Goal: Information Seeking & Learning: Learn about a topic

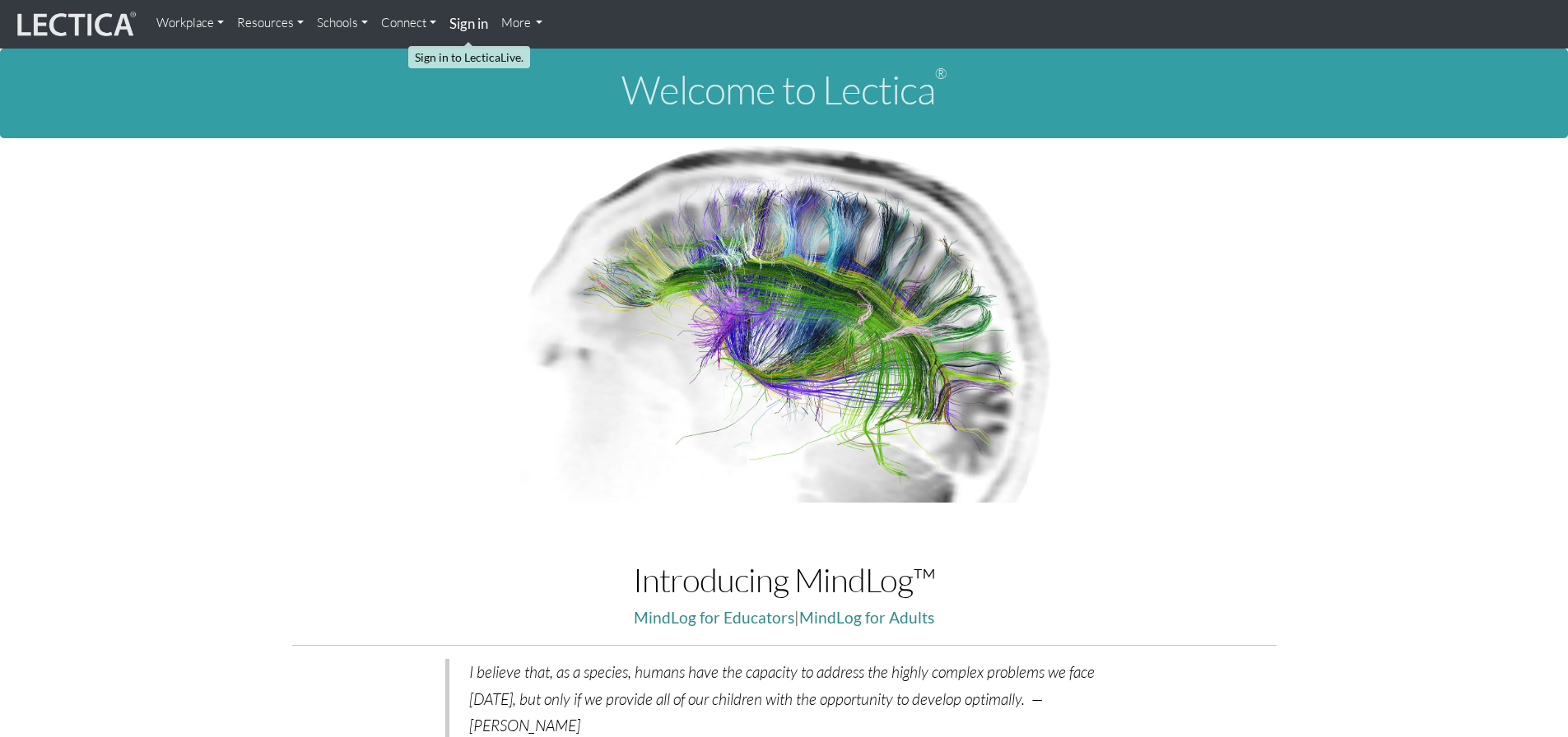
click at [472, 23] on strong "Sign in" at bounding box center [468, 23] width 39 height 17
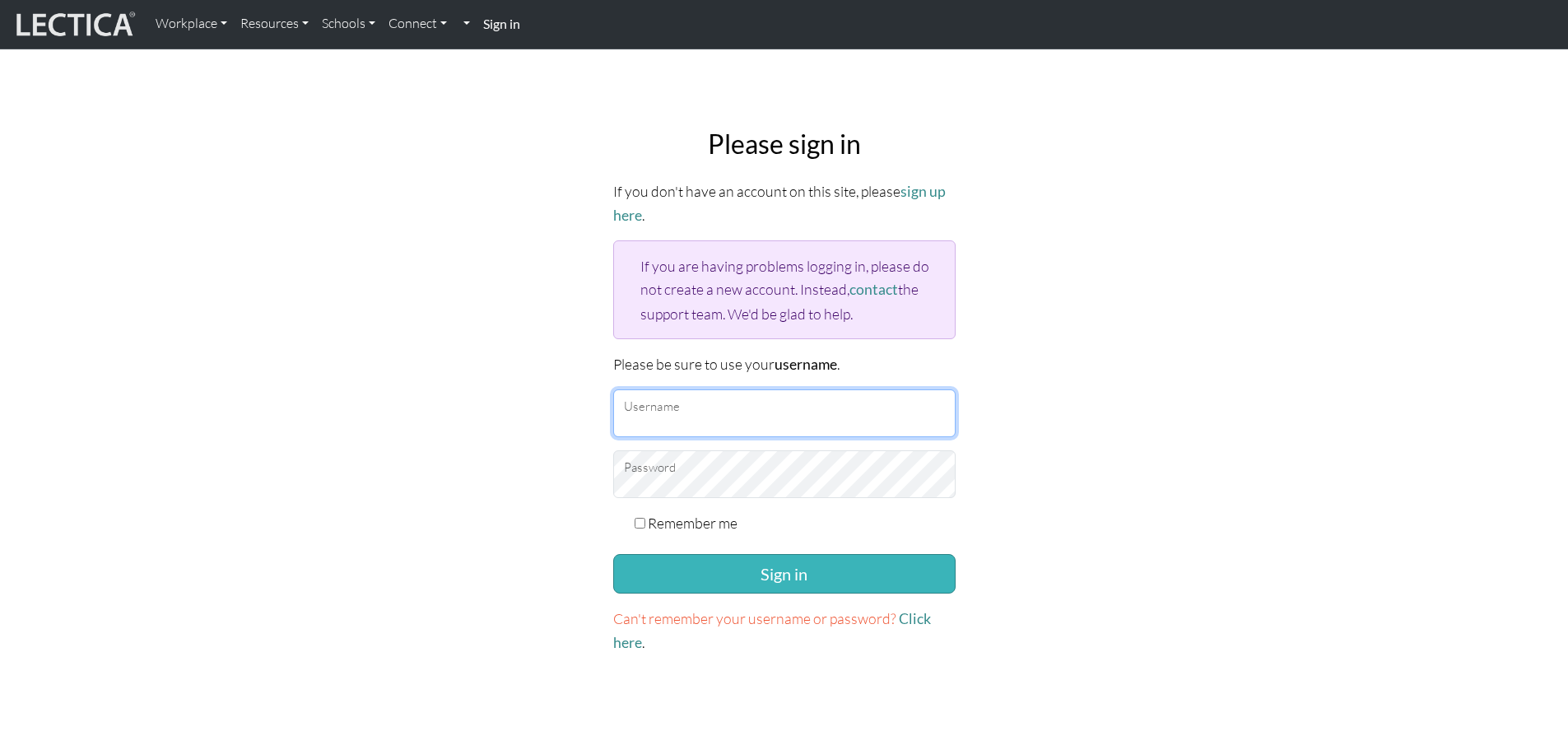
type input "ImmanentSalad"
drag, startPoint x: 734, startPoint y: 567, endPoint x: 750, endPoint y: 570, distance: 16.3
click at [735, 567] on button "Sign in" at bounding box center [784, 574] width 343 height 40
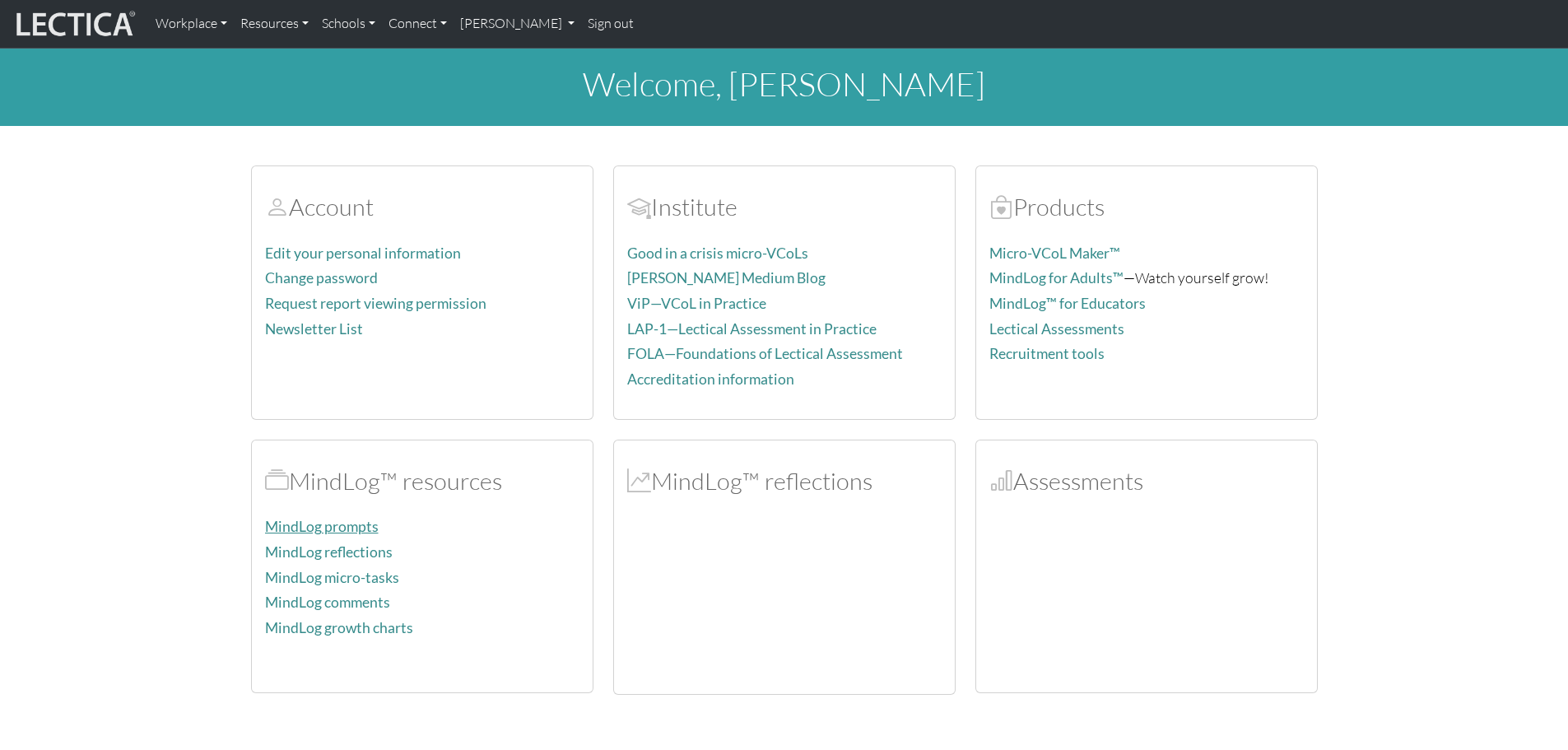
click at [338, 528] on link "MindLog prompts" at bounding box center [322, 526] width 114 height 17
click at [332, 548] on link "MindLog reflections" at bounding box center [328, 551] width 127 height 17
click at [608, 582] on div "MindLog™ reflections" at bounding box center [784, 567] width 362 height 256
click at [917, 577] on div at bounding box center [784, 604] width 315 height 153
click at [1079, 577] on div at bounding box center [1147, 596] width 315 height 164
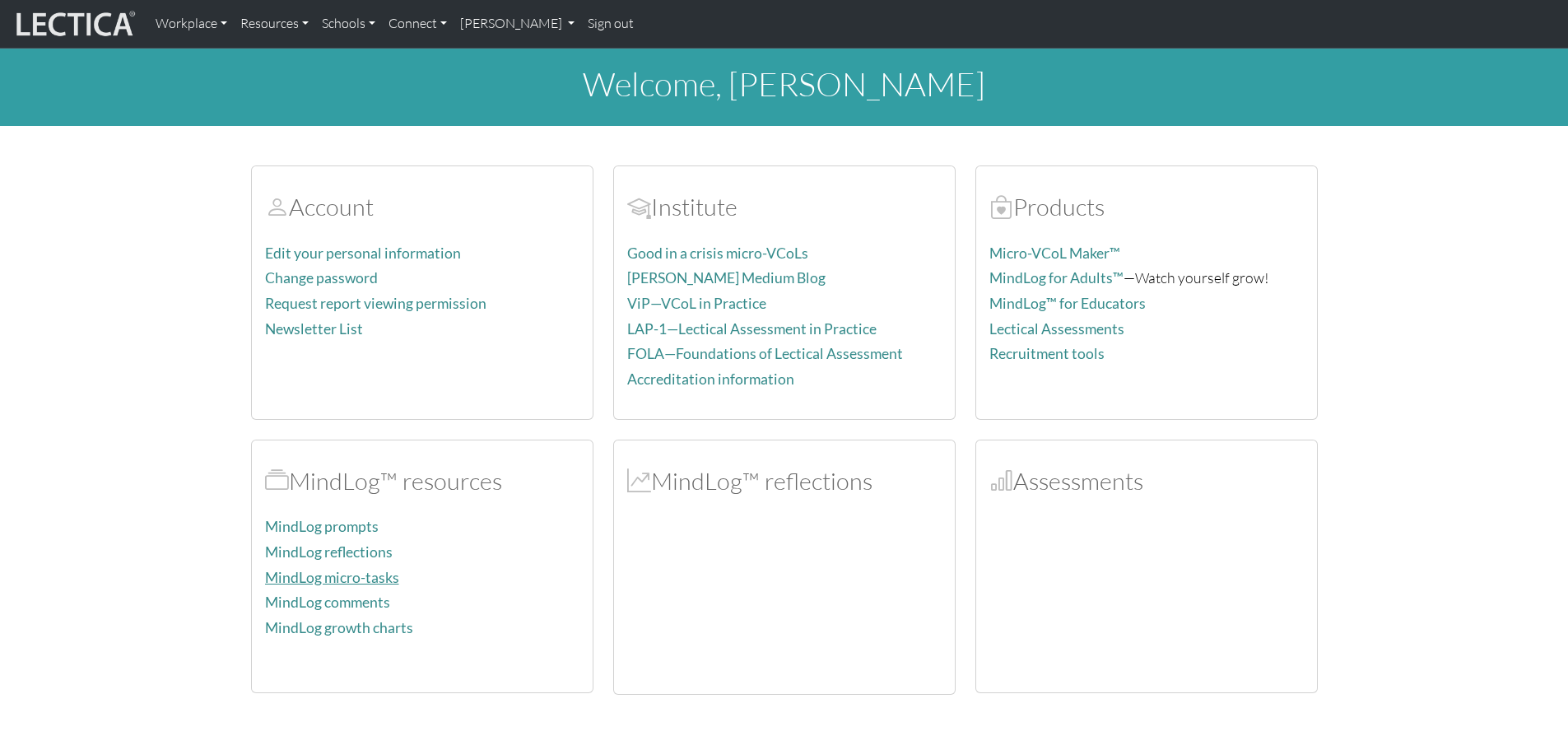
click at [358, 577] on link "MindLog micro-tasks" at bounding box center [332, 577] width 134 height 17
click at [344, 21] on link "Schools" at bounding box center [349, 23] width 67 height 34
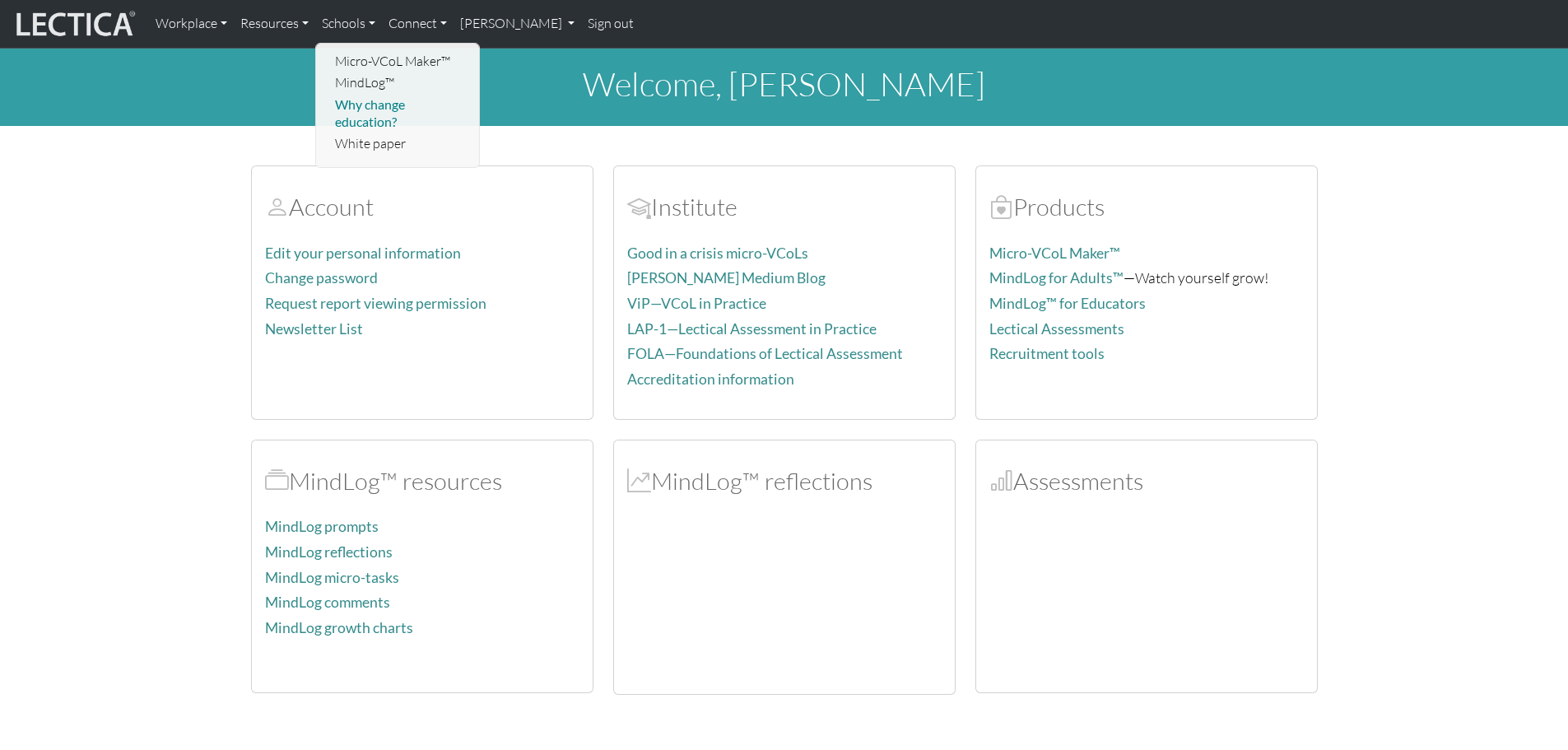
click at [369, 103] on link "Why change education?" at bounding box center [399, 113] width 136 height 39
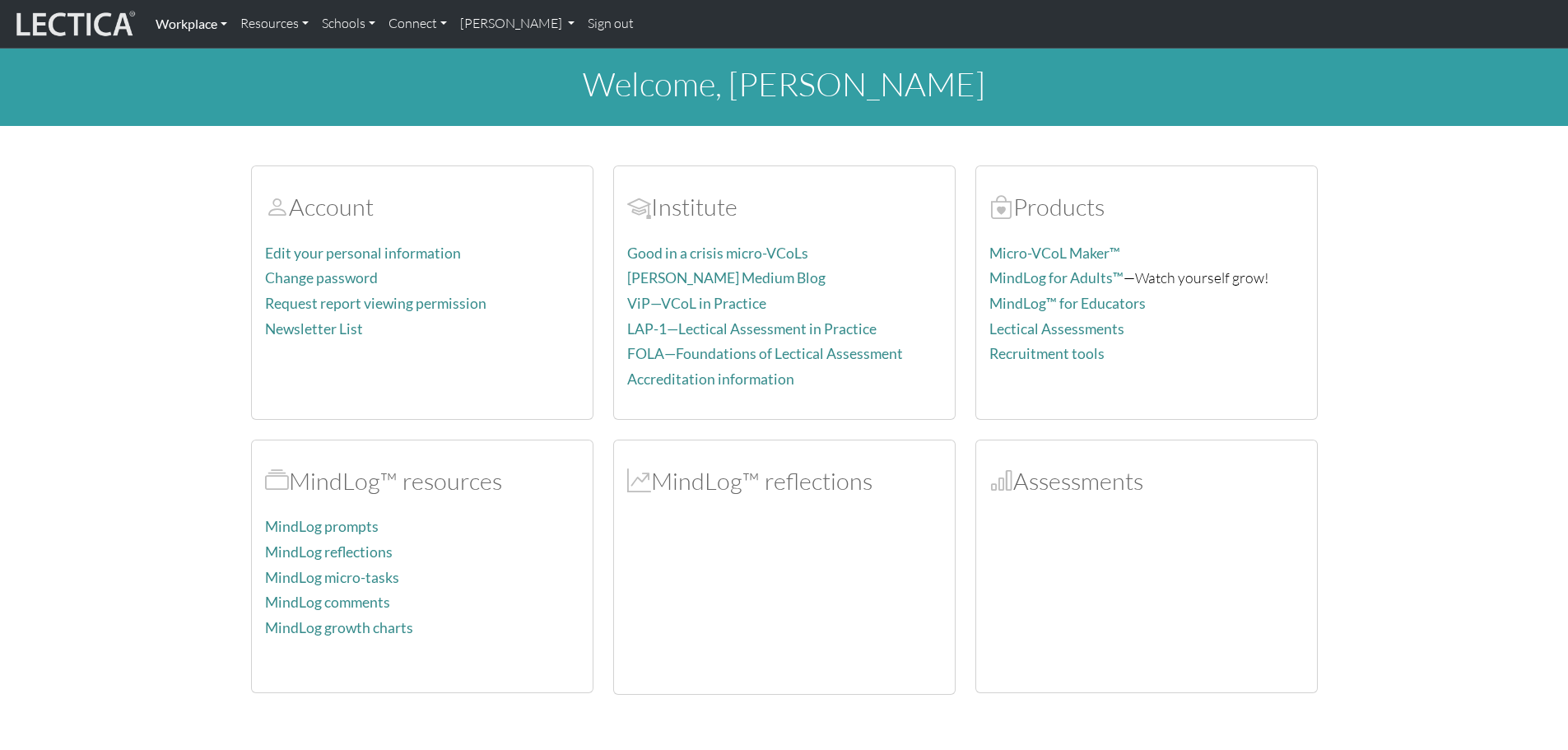
click at [217, 27] on link "Workplace" at bounding box center [192, 23] width 85 height 34
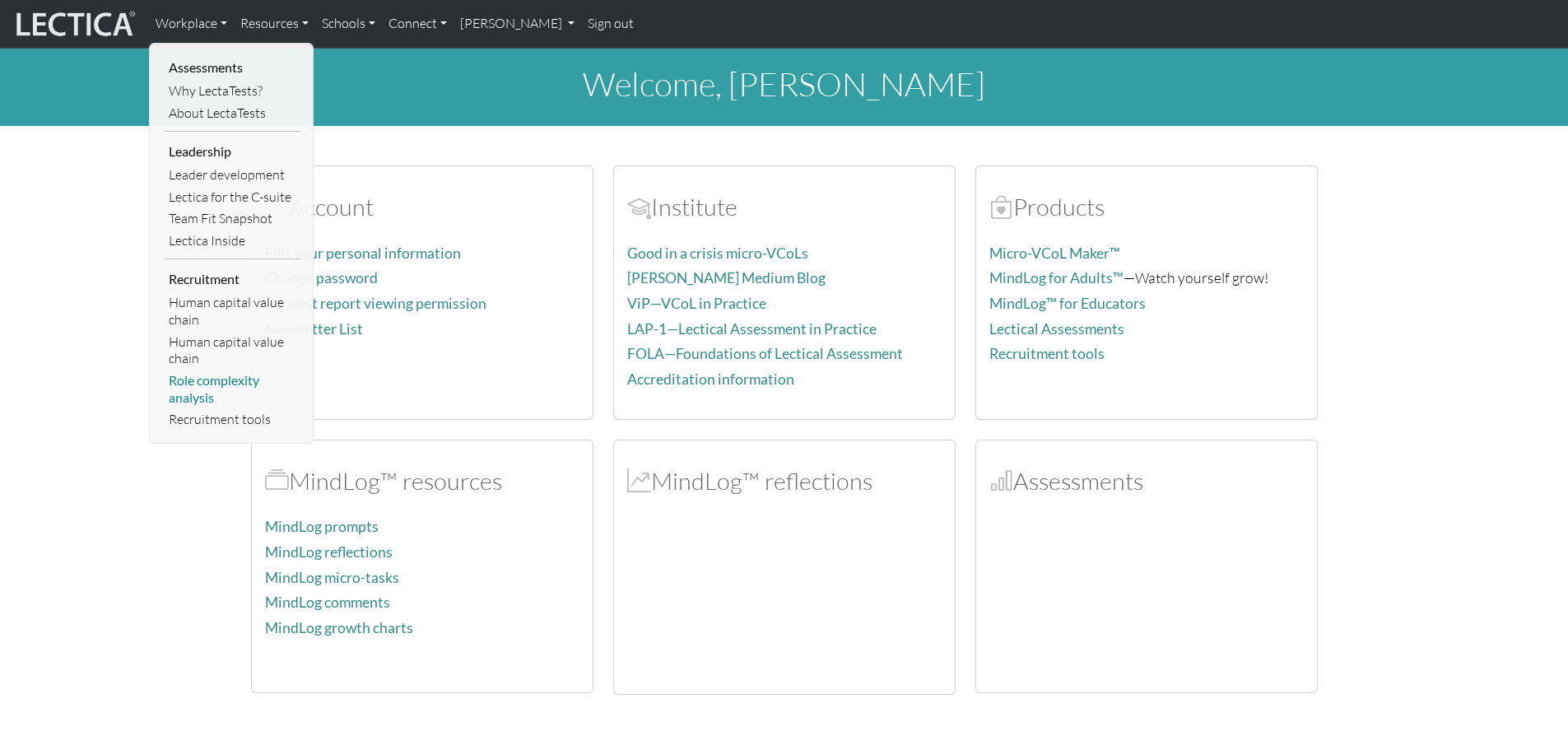
click at [226, 387] on link "Role complexity analysis" at bounding box center [232, 389] width 136 height 39
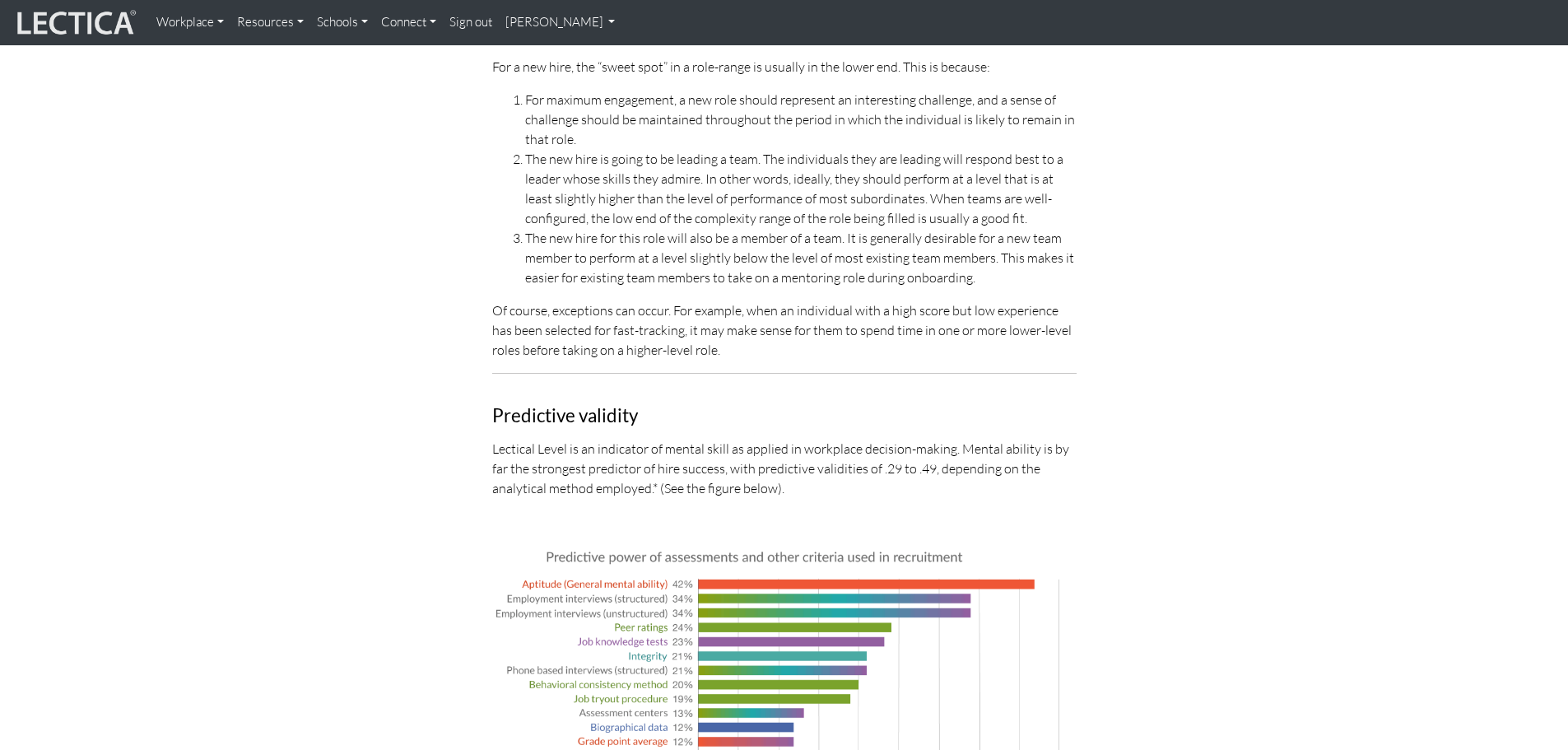
scroll to position [4382, 0]
click at [205, 25] on link "Workplace" at bounding box center [190, 23] width 80 height 33
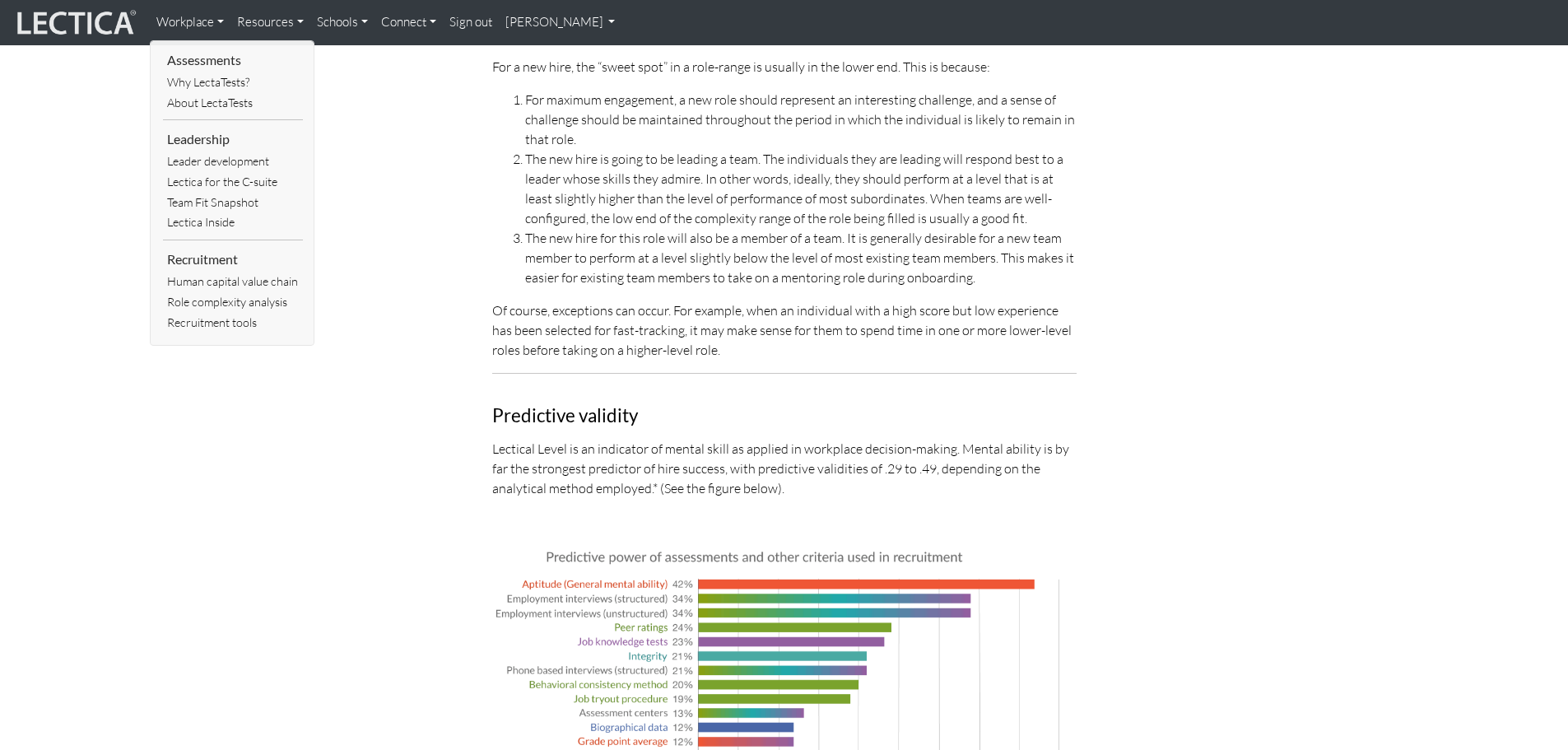
click at [263, 26] on link "Resources" at bounding box center [270, 23] width 80 height 33
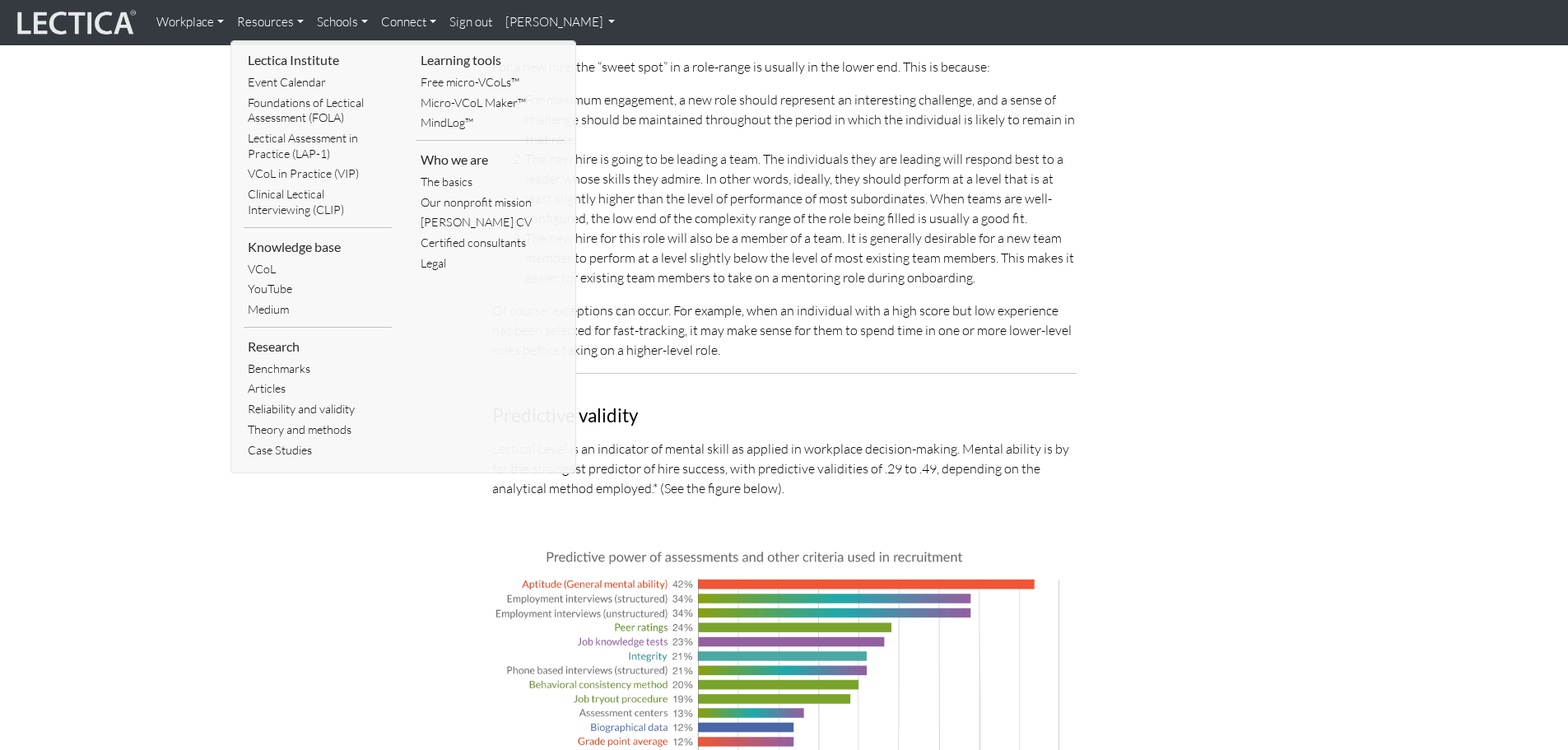
click at [208, 29] on link "Workplace" at bounding box center [190, 23] width 80 height 33
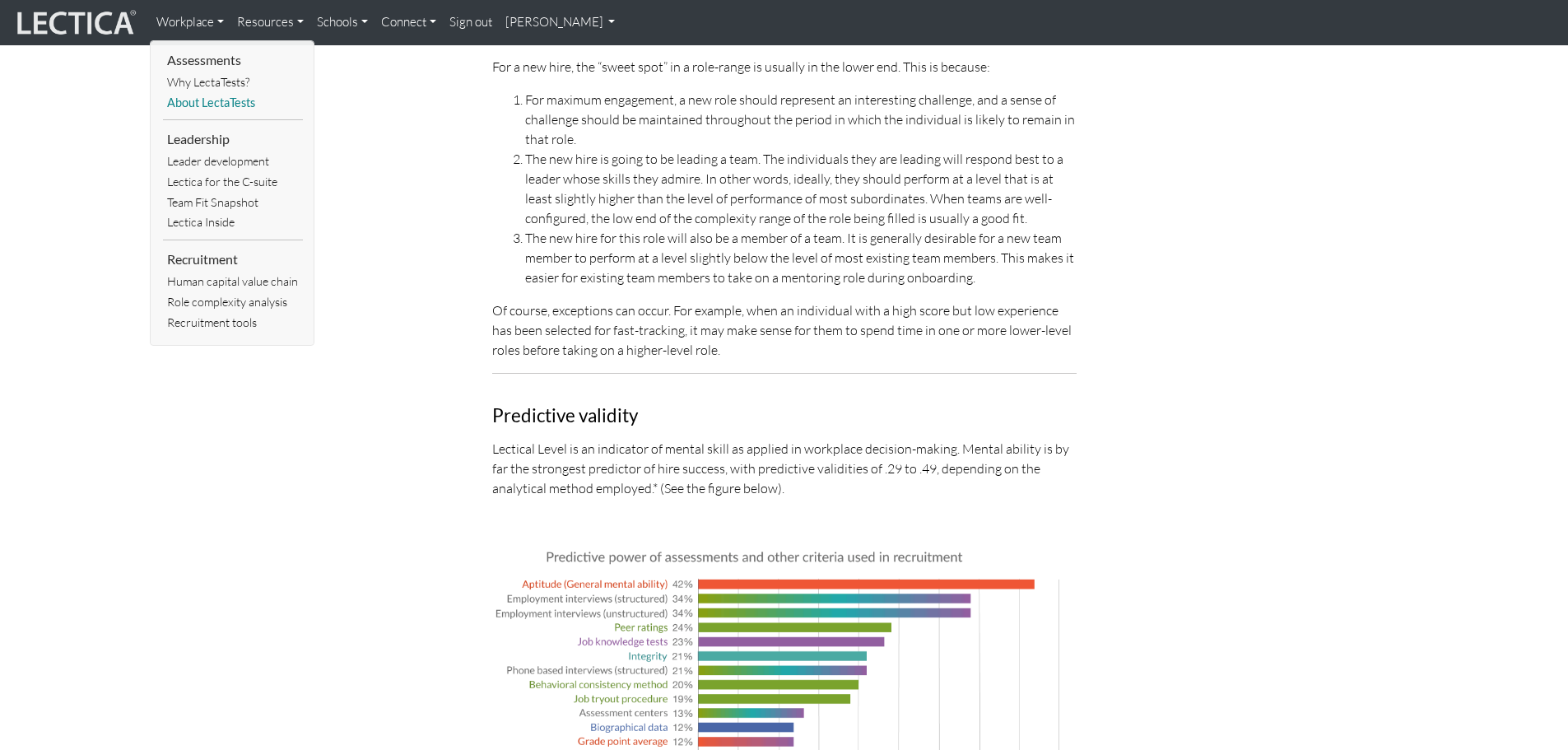
click at [227, 107] on link "About LectaTests" at bounding box center [232, 103] width 140 height 21
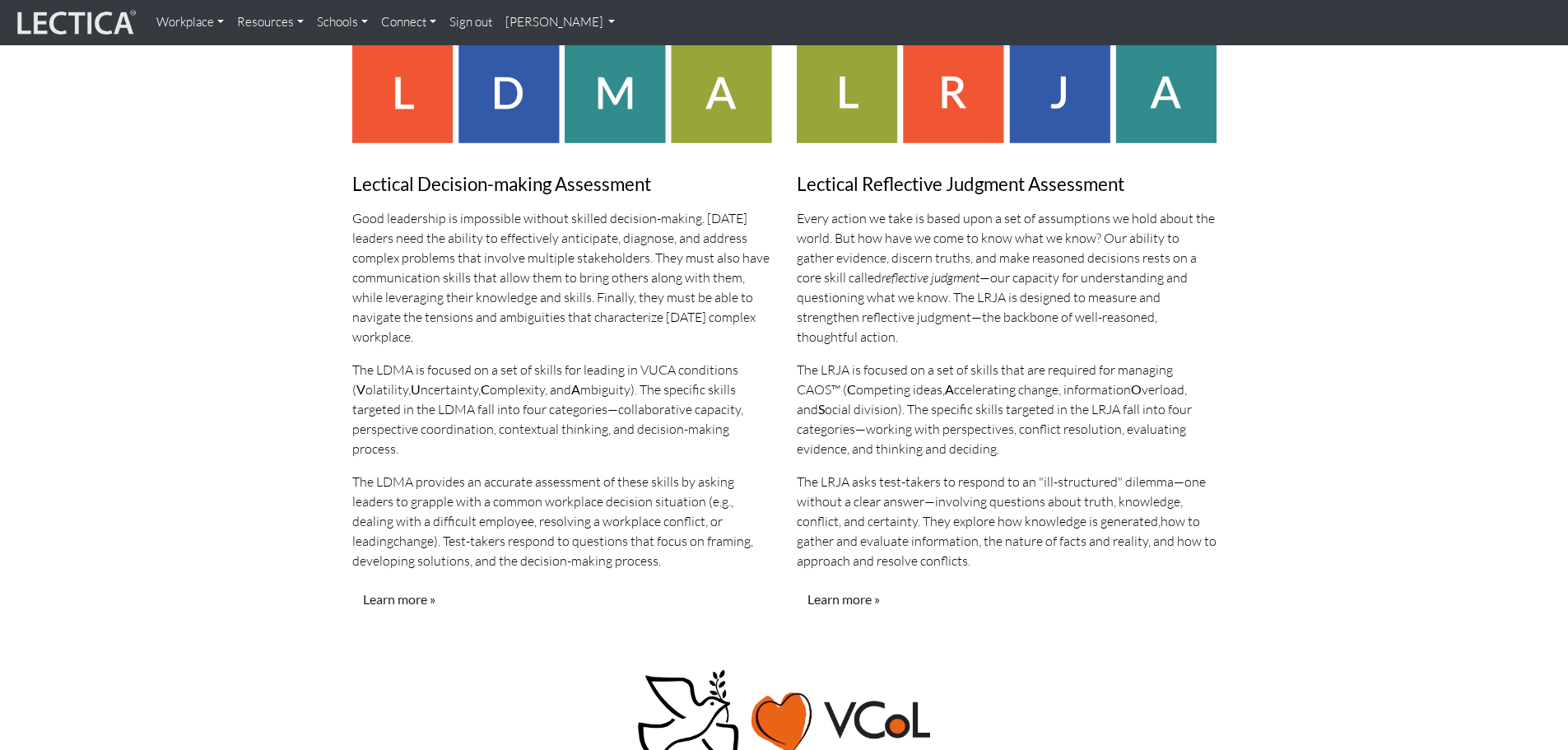
scroll to position [1399, 0]
